Goal: Task Accomplishment & Management: Use online tool/utility

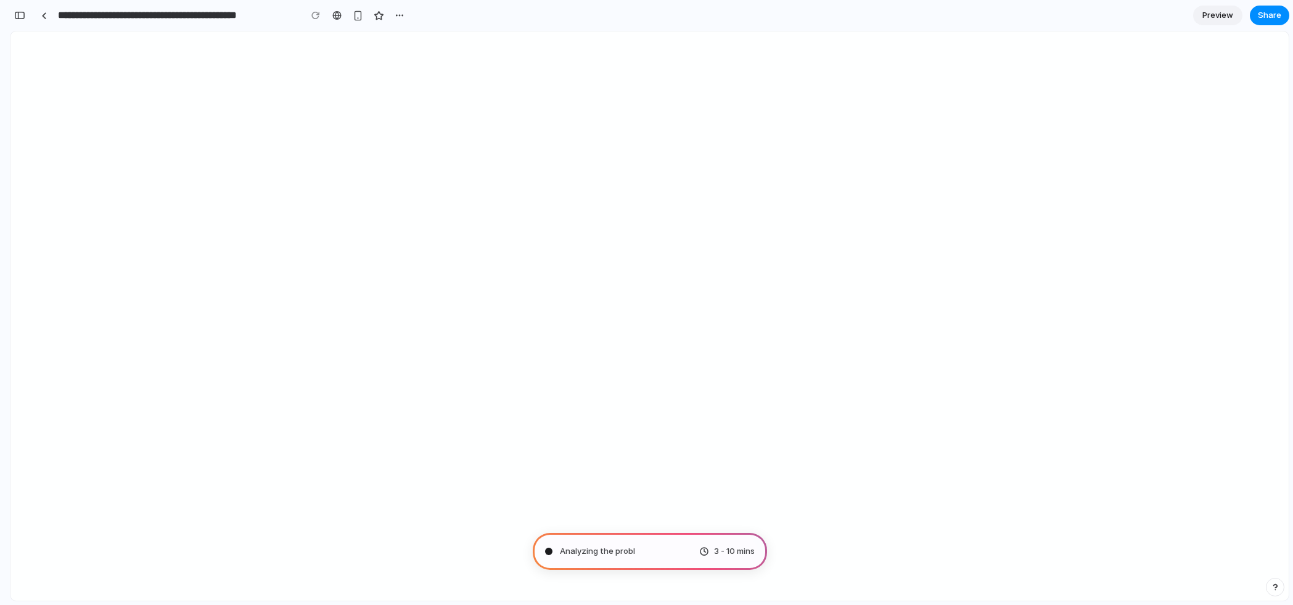
type input "**********"
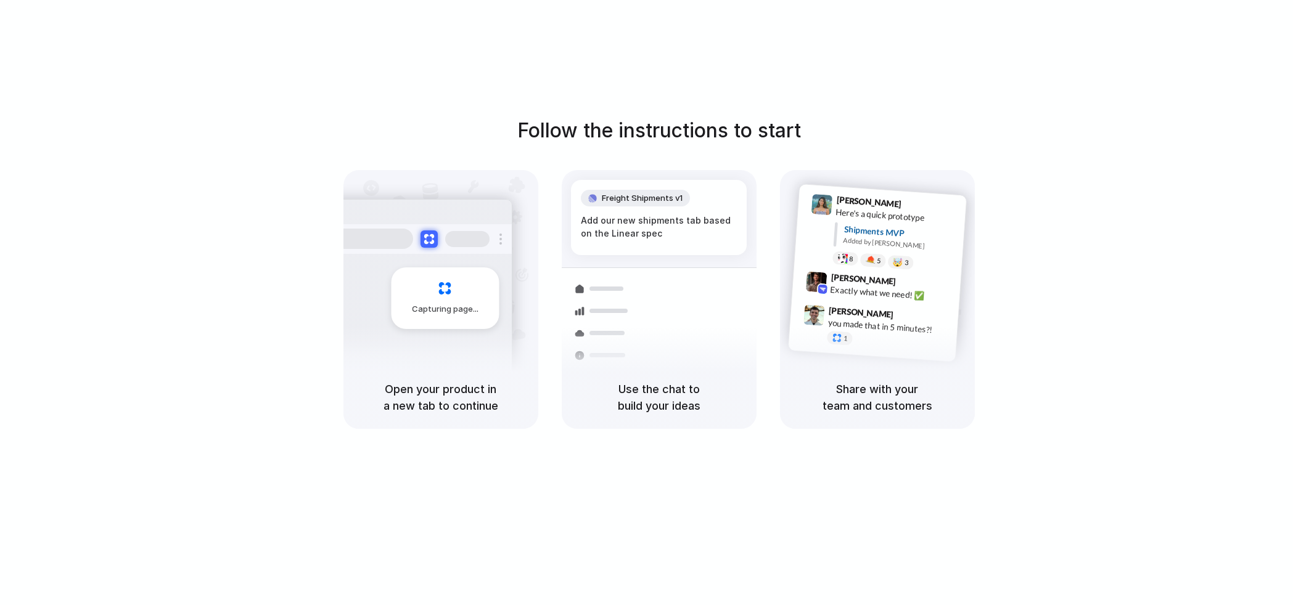
click at [474, 310] on span at bounding box center [476, 310] width 7 height 0
drag, startPoint x: 423, startPoint y: 443, endPoint x: 438, endPoint y: 388, distance: 57.6
click at [435, 405] on div "Follow the instructions to start Capturing page Open your product in a new tab …" at bounding box center [659, 315] width 1318 height 630
drag, startPoint x: 441, startPoint y: 374, endPoint x: 647, endPoint y: 333, distance: 210.5
click at [613, 358] on div "Capturing page Open your product in a new tab to continue Shipments Container f…" at bounding box center [658, 299] width 631 height 259
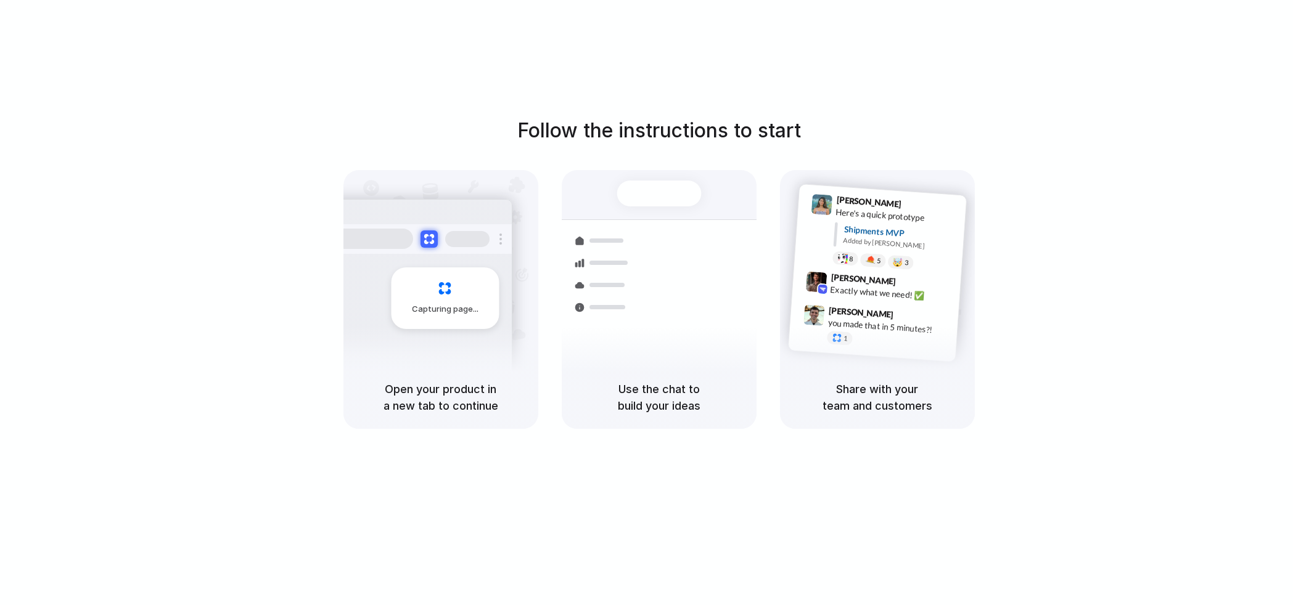
drag, startPoint x: 655, startPoint y: 324, endPoint x: 680, endPoint y: 288, distance: 43.4
click at [673, 300] on div "Container from Shanghai 40ft • ETA Dec 28 • In transit Express delivery to NYC …" at bounding box center [704, 306] width 131 height 173
click at [816, 323] on div at bounding box center [814, 316] width 22 height 22
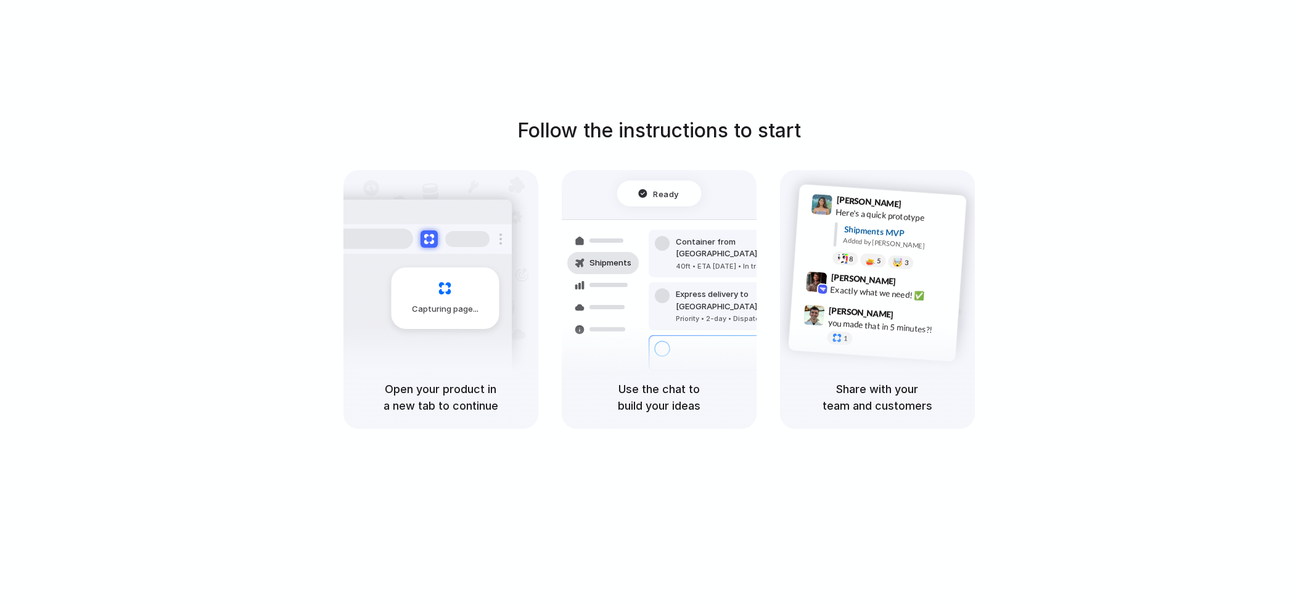
click at [934, 134] on div "Follow the instructions to start Capturing page Open your product in a new tab …" at bounding box center [658, 272] width 1293 height 313
